Goal: Transaction & Acquisition: Purchase product/service

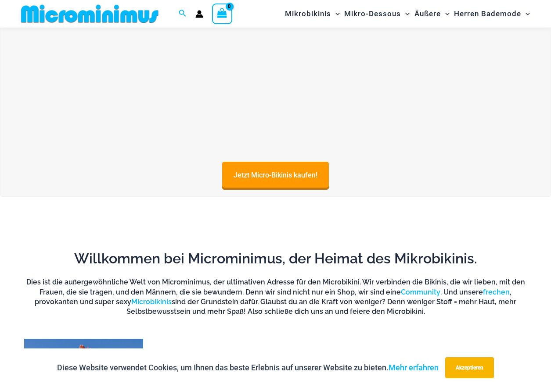
scroll to position [518, 0]
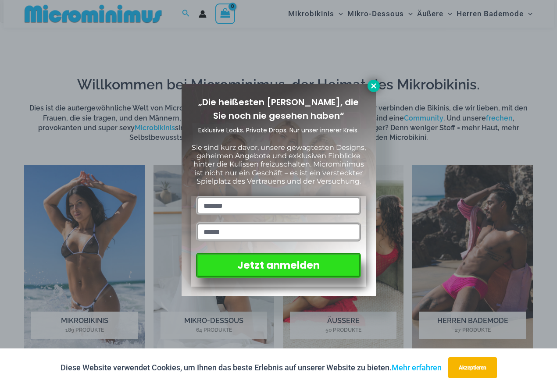
click at [373, 85] on icon at bounding box center [373, 85] width 5 height 5
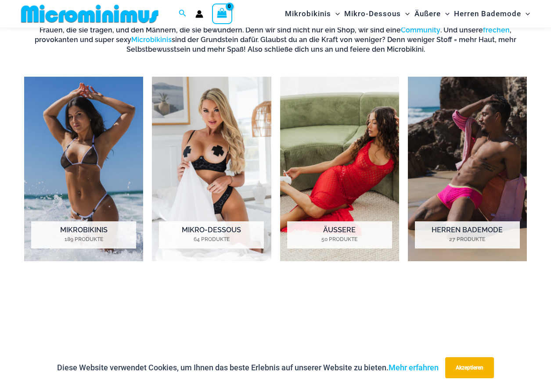
scroll to position [605, 0]
click at [85, 223] on img "Besuchen Sie die Produktkategorie Micro Bikinis" at bounding box center [83, 169] width 119 height 185
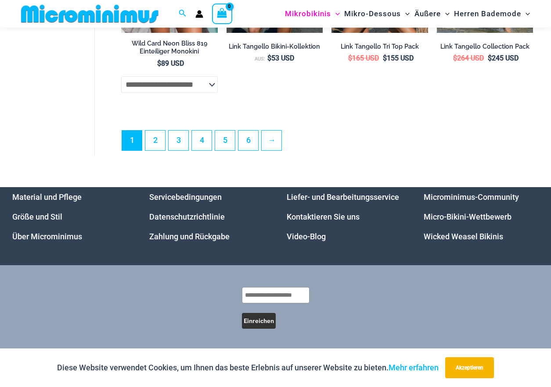
scroll to position [2411, 0]
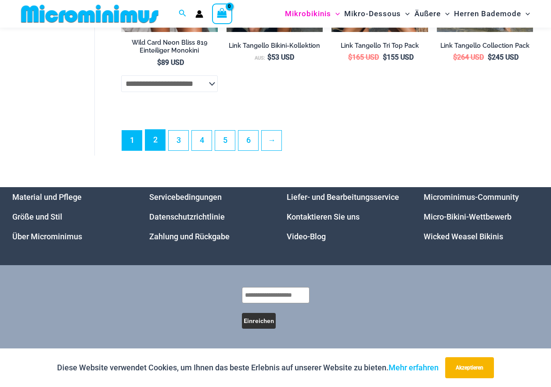
drag, startPoint x: 161, startPoint y: 254, endPoint x: 165, endPoint y: 251, distance: 5.0
click at [158, 144] on font "2" at bounding box center [155, 139] width 4 height 9
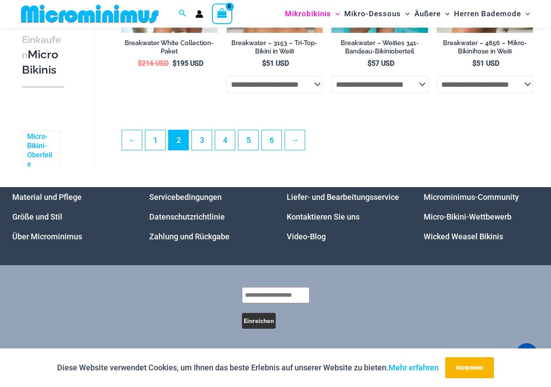
scroll to position [2134, 0]
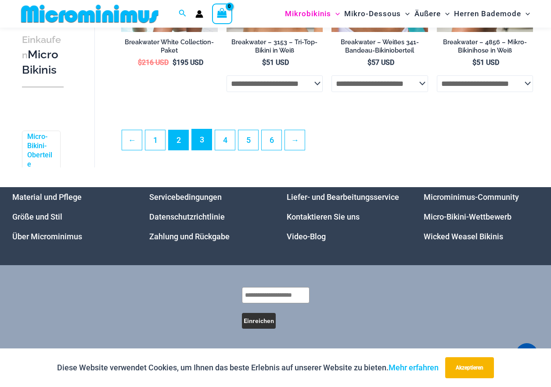
click at [204, 135] on font "3" at bounding box center [202, 139] width 4 height 9
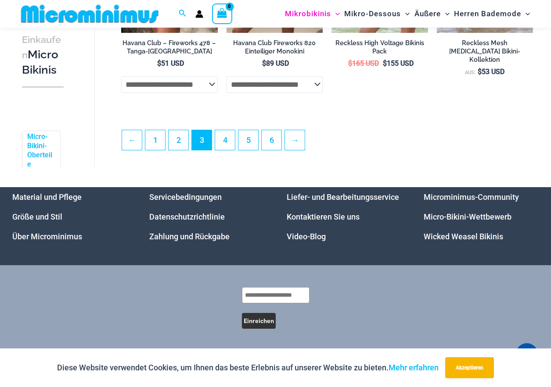
scroll to position [2141, 0]
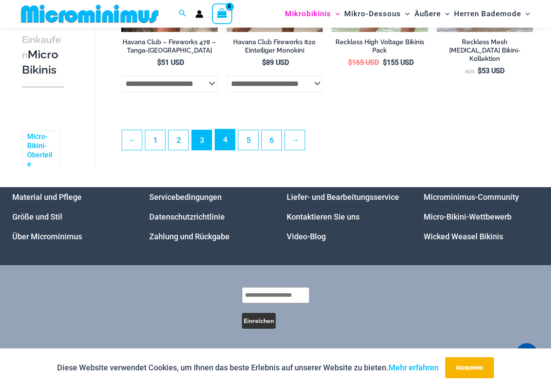
click at [227, 139] on font "4" at bounding box center [225, 139] width 4 height 9
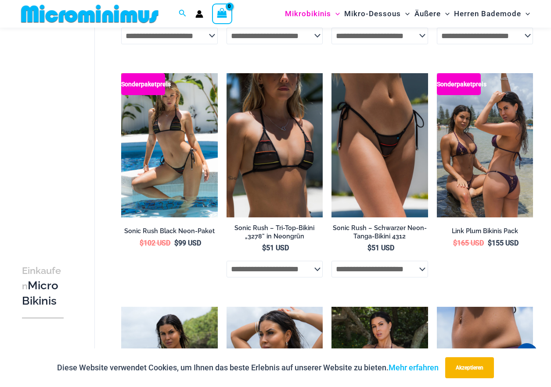
scroll to position [560, 0]
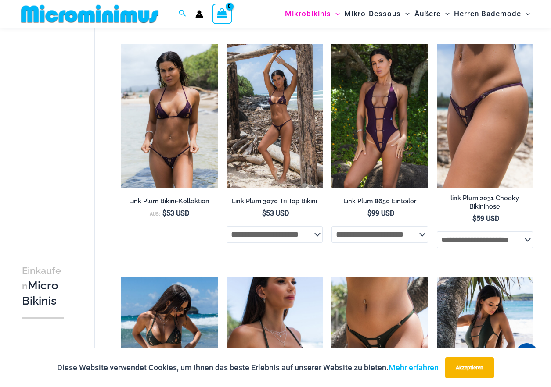
click at [273, 188] on img at bounding box center [274, 116] width 96 height 144
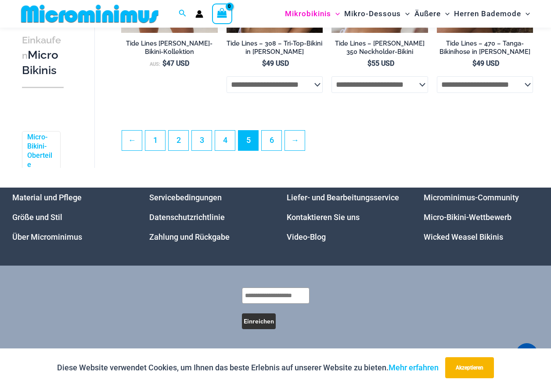
scroll to position [2097, 0]
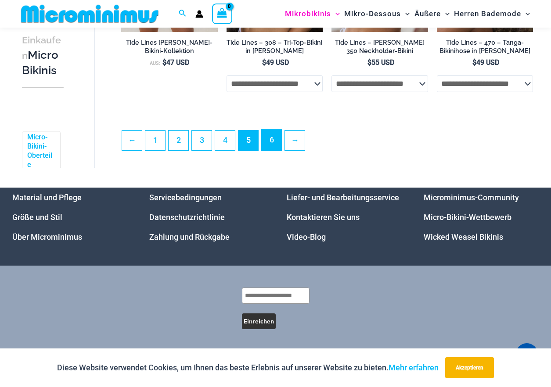
click at [281, 130] on link "6" at bounding box center [271, 140] width 20 height 21
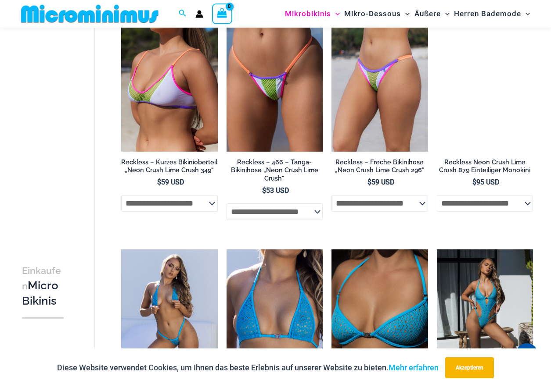
scroll to position [463, 0]
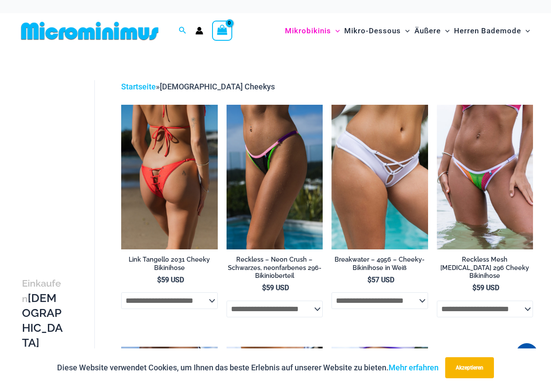
click at [174, 200] on img at bounding box center [169, 177] width 96 height 144
